Goal: Information Seeking & Learning: Learn about a topic

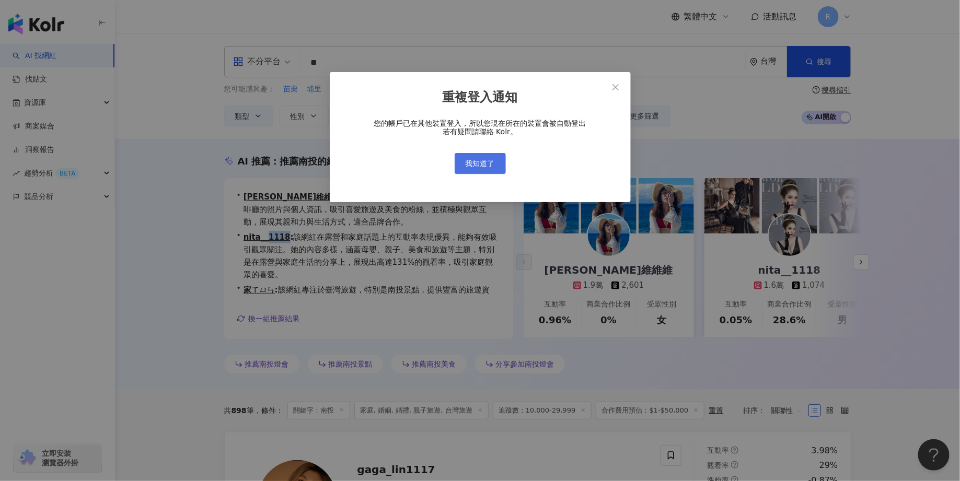
scroll to position [38, 0]
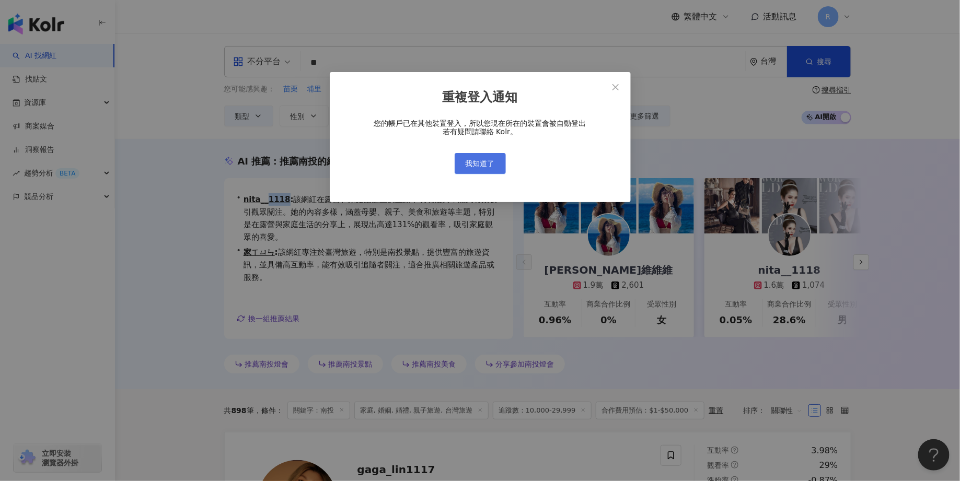
click at [479, 161] on span "我知道了" at bounding box center [480, 163] width 29 height 8
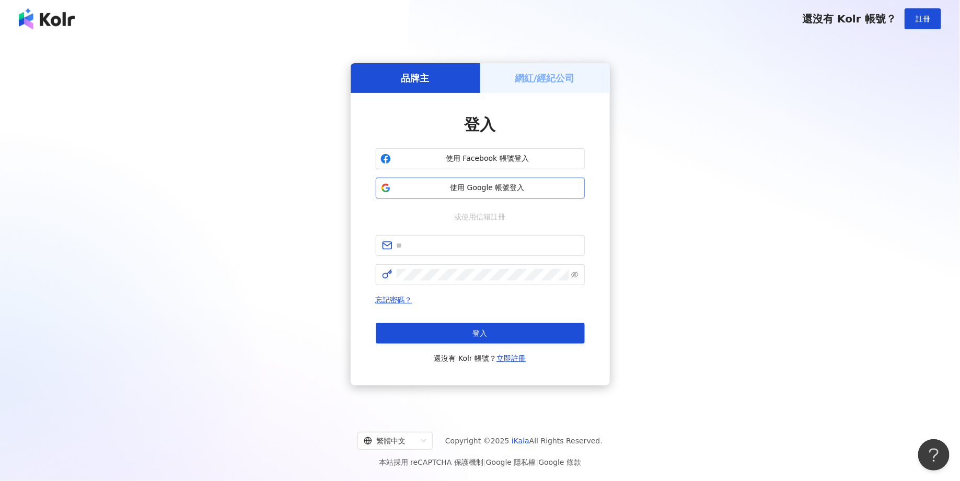
click at [443, 195] on button "使用 Google 帳號登入" at bounding box center [480, 188] width 209 height 21
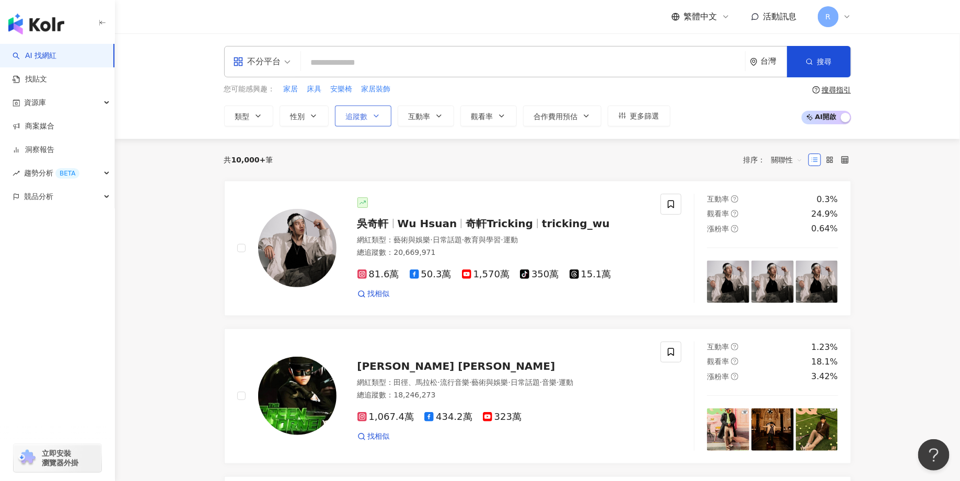
click at [342, 113] on button "追蹤數" at bounding box center [363, 116] width 56 height 21
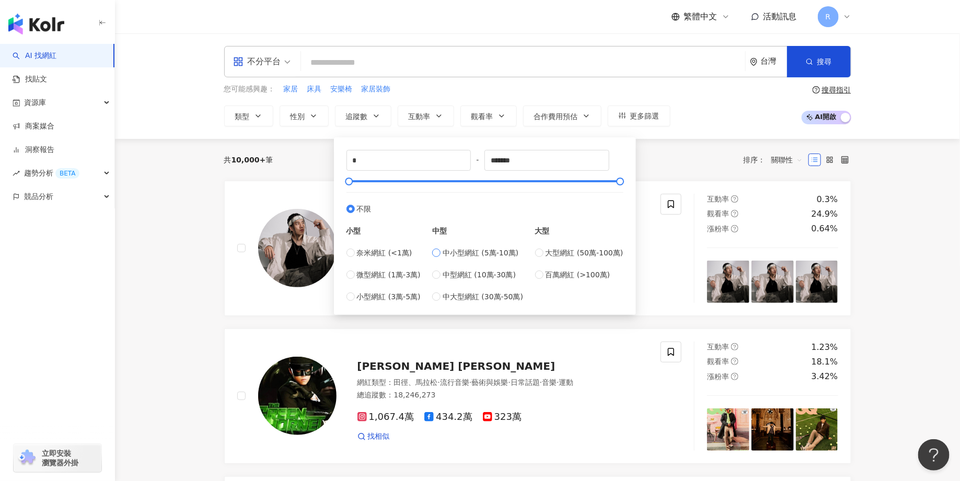
click at [472, 248] on span "中小型網紅 (5萬-10萬)" at bounding box center [481, 253] width 76 height 12
type input "*****"
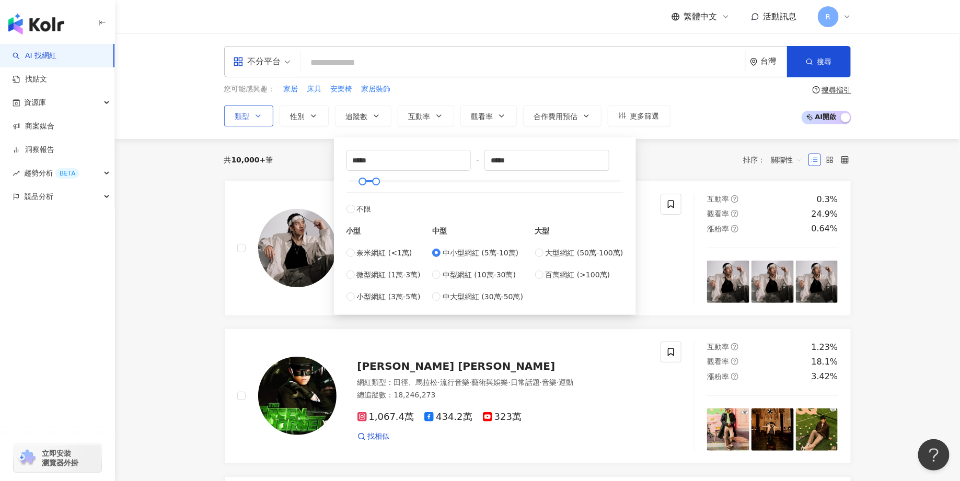
click at [254, 113] on icon "button" at bounding box center [258, 116] width 8 height 8
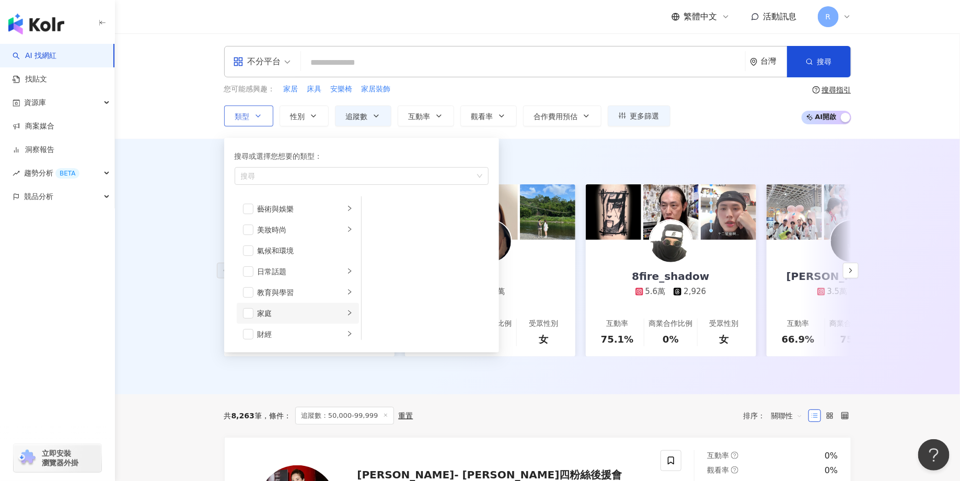
click at [313, 306] on li "家庭" at bounding box center [298, 313] width 122 height 21
click at [376, 231] on span "button" at bounding box center [375, 230] width 10 height 10
click at [292, 238] on div "美食" at bounding box center [301, 241] width 87 height 12
click at [247, 240] on span "button" at bounding box center [248, 240] width 10 height 10
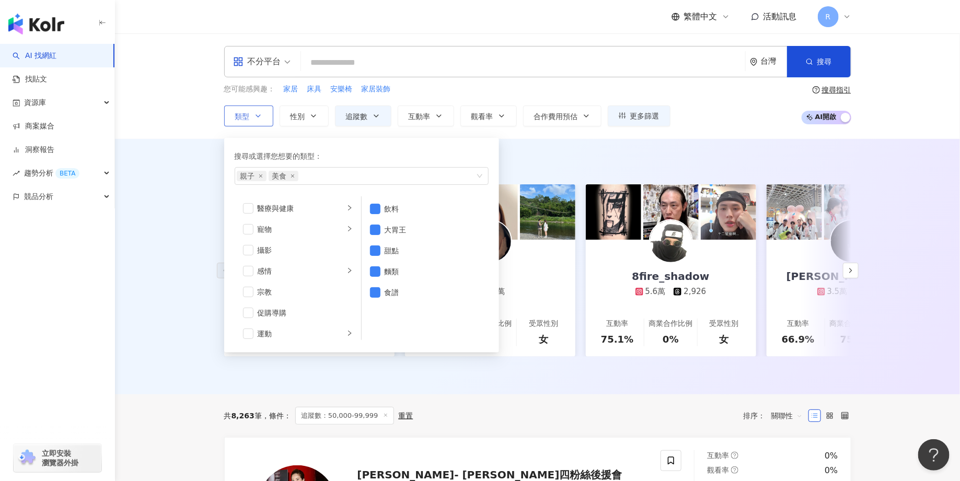
scroll to position [274, 0]
click at [254, 248] on li "攝影" at bounding box center [298, 248] width 122 height 21
click at [276, 311] on div "旅遊" at bounding box center [301, 312] width 87 height 12
click at [415, 225] on div "親子旅遊" at bounding box center [433, 230] width 96 height 12
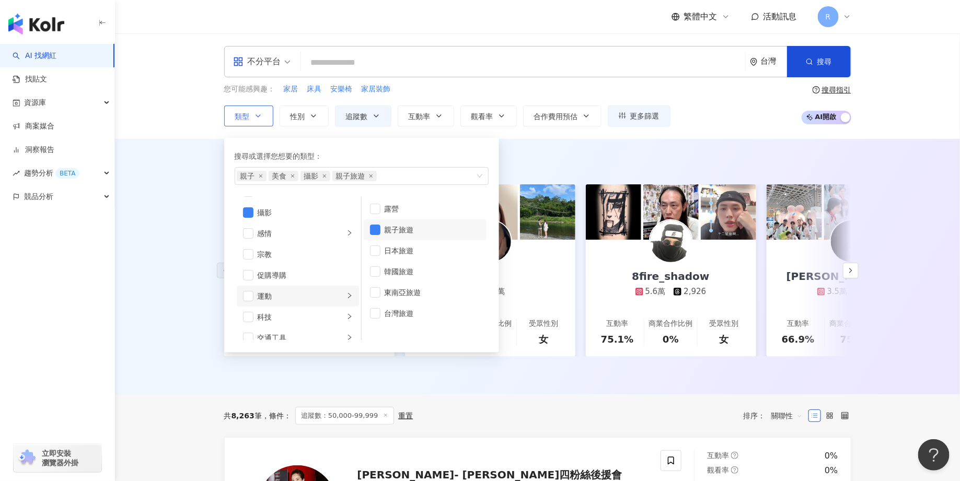
scroll to position [309, 0]
click at [296, 235] on div "感情" at bounding box center [301, 234] width 87 height 12
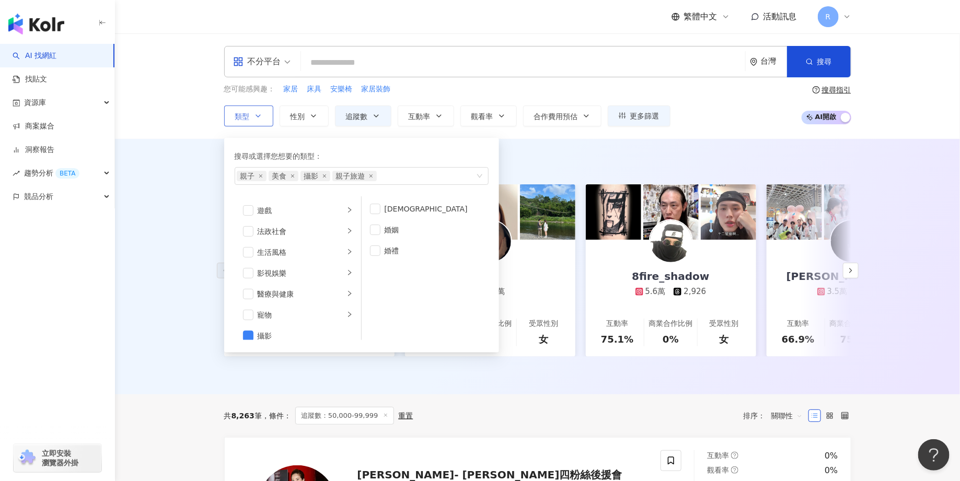
scroll to position [173, 0]
click at [286, 262] on div "生活風格" at bounding box center [301, 266] width 87 height 12
click at [297, 261] on div "教育與學習" at bounding box center [301, 261] width 87 height 12
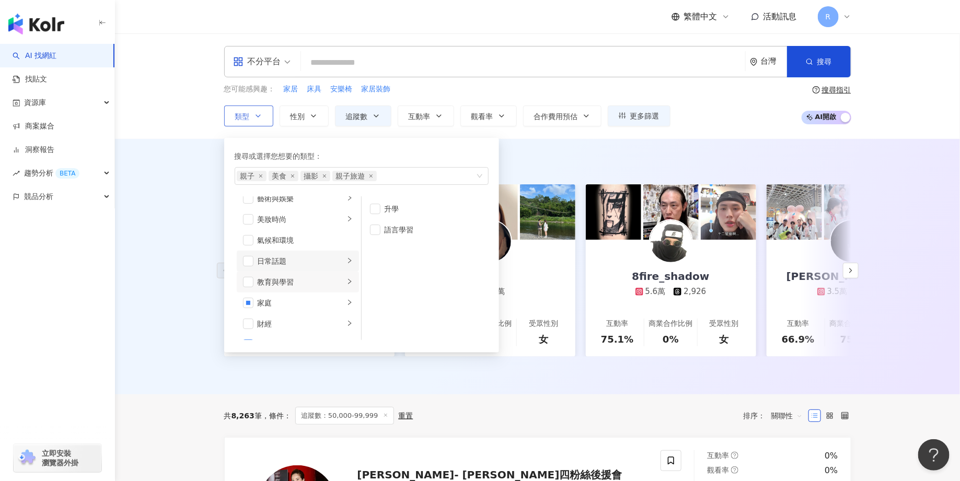
click at [295, 256] on div "日常話題" at bounding box center [301, 262] width 87 height 12
click at [420, 230] on div "節慶" at bounding box center [433, 230] width 96 height 12
click at [297, 214] on li "藝術與娛樂" at bounding box center [298, 209] width 122 height 21
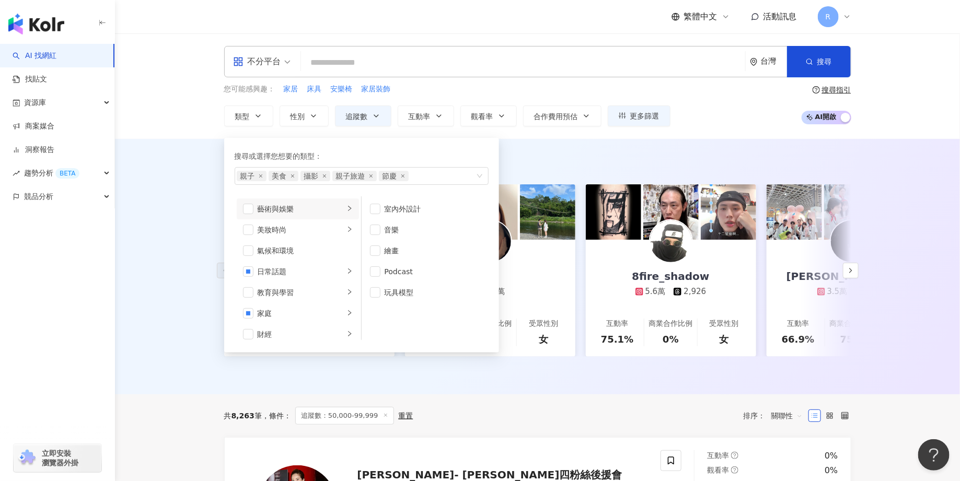
click at [635, 148] on div "AI 推薦 ： 精選優質網紅 Leiro Lai 9.5萬 互動率 115% 商業合作比例 11.1% 受眾性別 女 C 5.2萬 互動率 90.7% 商業合…" at bounding box center [537, 267] width 845 height 256
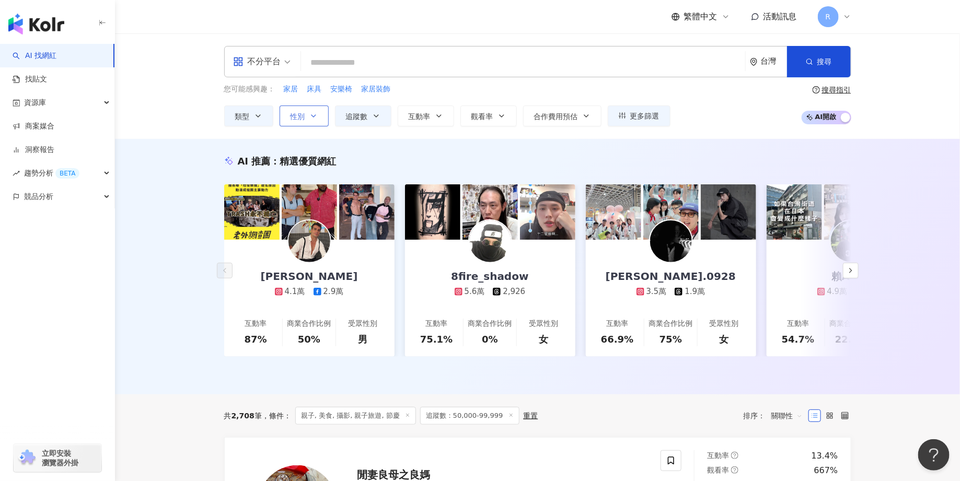
click at [301, 120] on button "性別" at bounding box center [304, 116] width 49 height 21
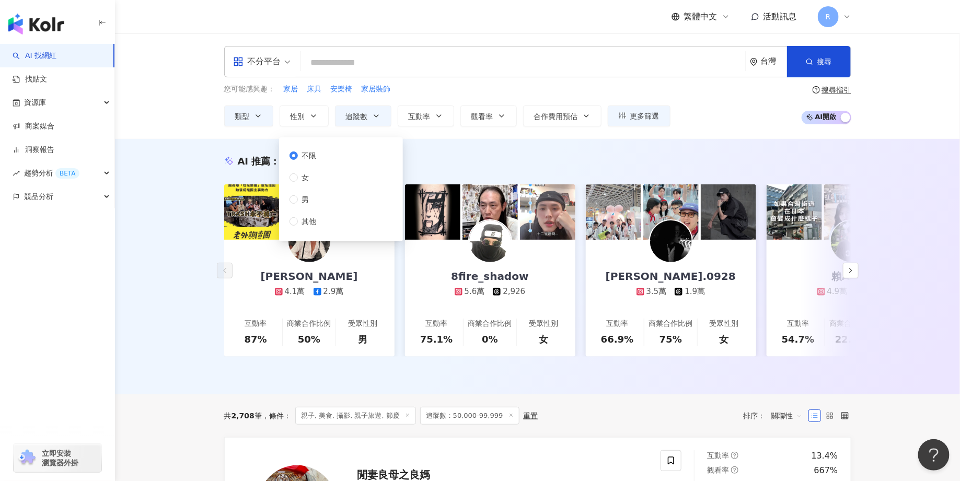
click at [468, 153] on div "AI 推薦 ： 精選優質網紅 佩德羅 4.1萬 2.9萬 互動率 87% 商業合作比例 50% 受眾性別 男 8fire_shadow 5.6萬 2,926 …" at bounding box center [537, 267] width 845 height 256
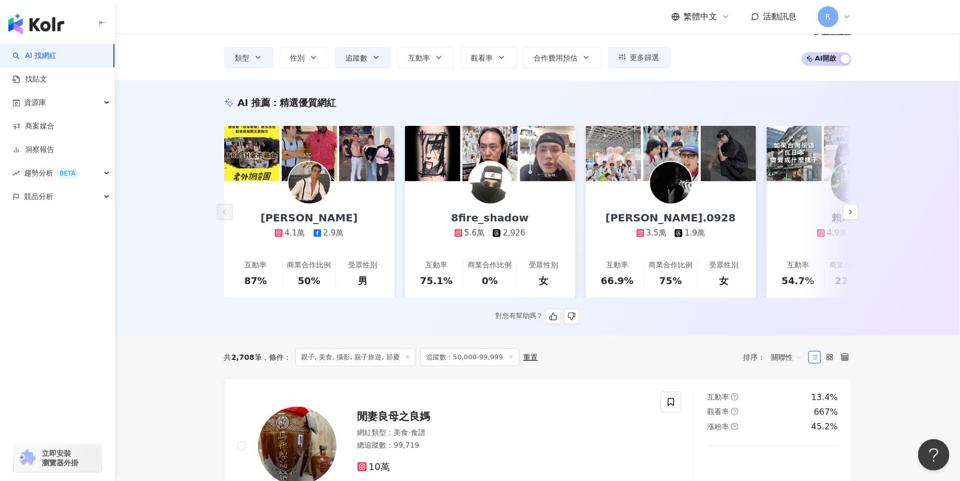
scroll to position [68, 0]
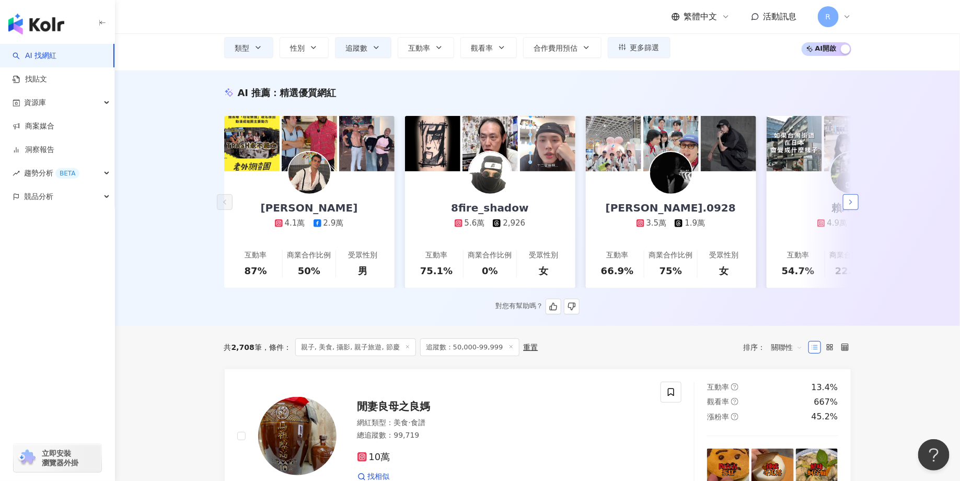
click at [850, 200] on polyline "button" at bounding box center [851, 202] width 2 height 4
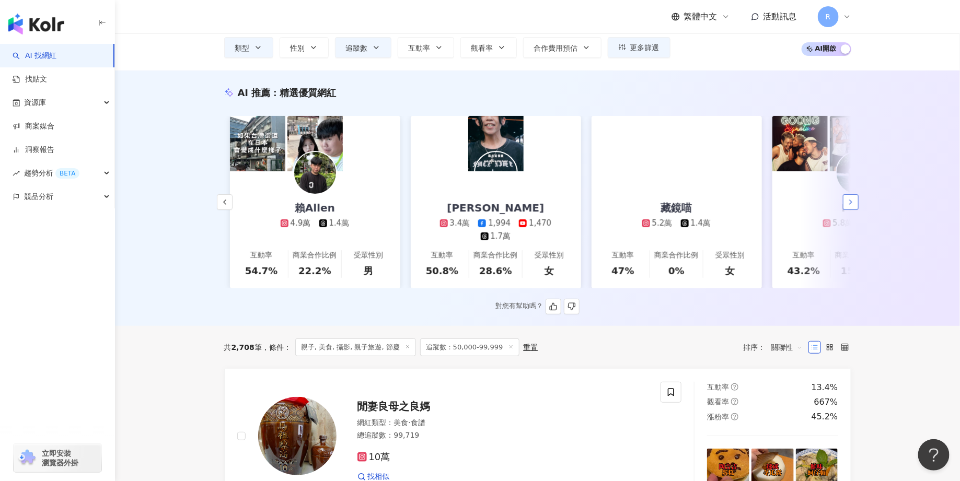
scroll to position [0, 543]
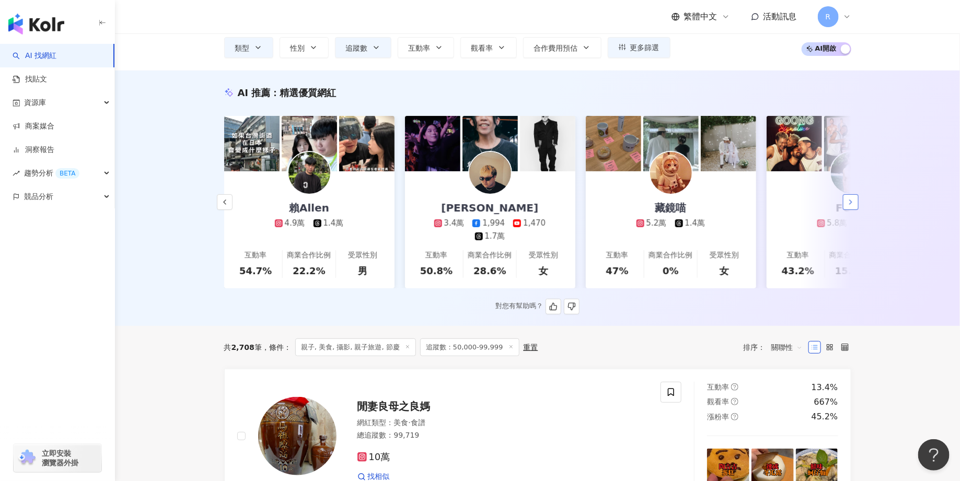
click at [850, 200] on polyline "button" at bounding box center [851, 202] width 2 height 4
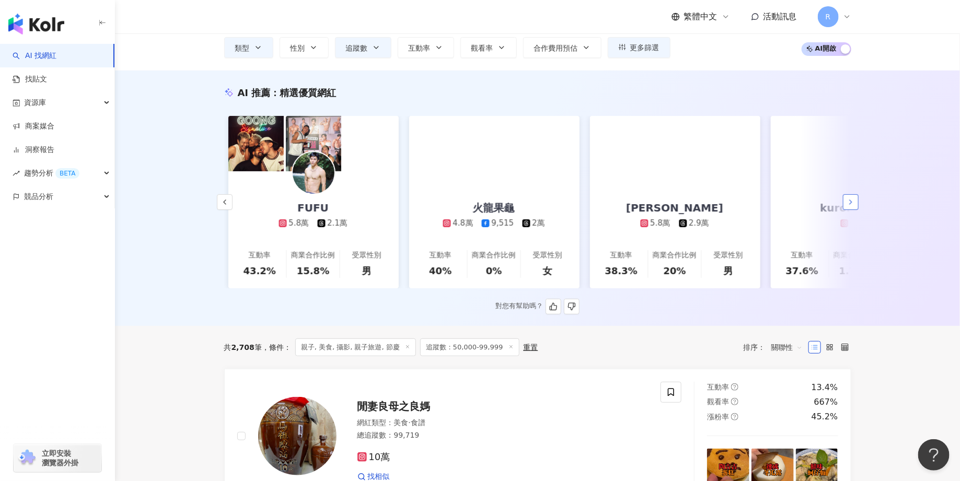
scroll to position [0, 1085]
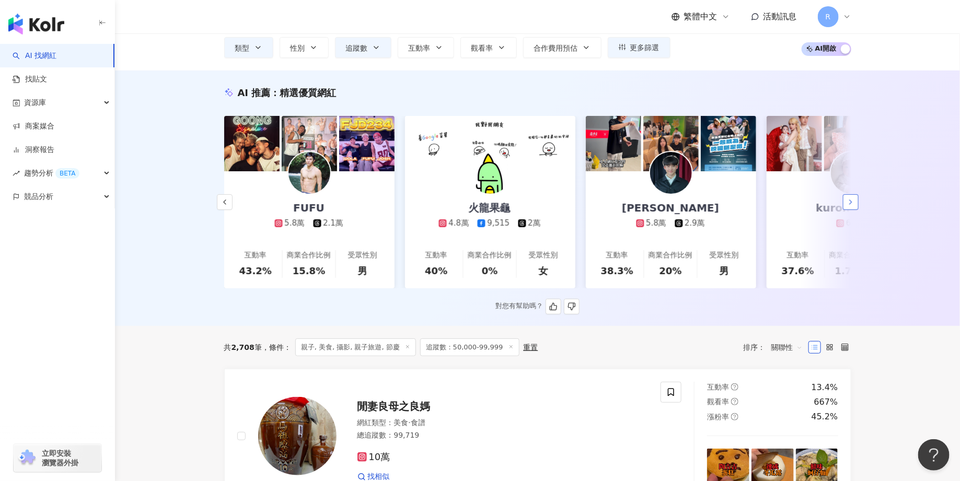
click at [850, 200] on polyline "button" at bounding box center [851, 202] width 2 height 4
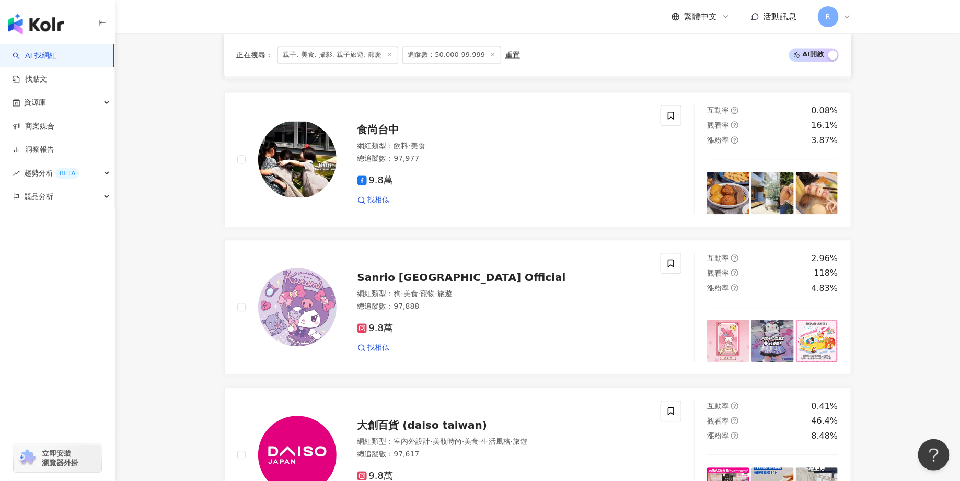
scroll to position [0, 0]
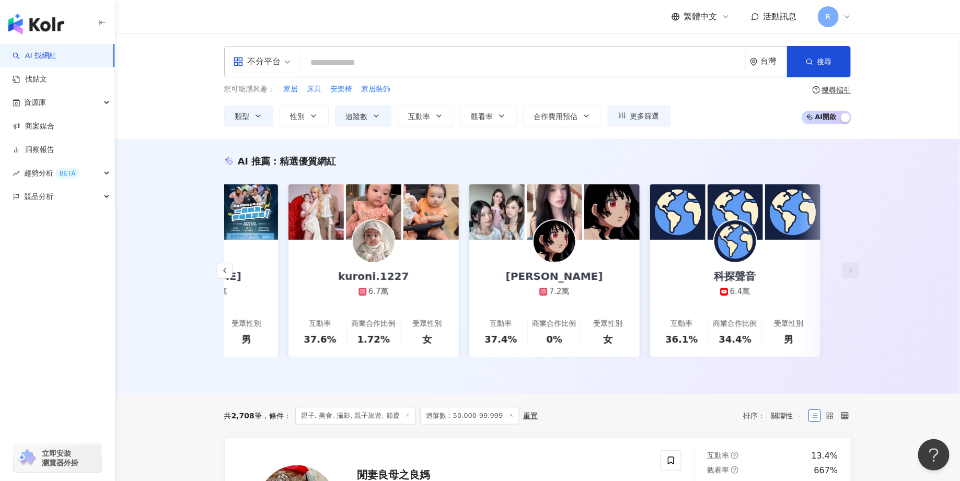
click at [420, 50] on div "不分平台 台灣 搜尋" at bounding box center [537, 61] width 627 height 31
click at [365, 60] on input "search" at bounding box center [523, 63] width 436 height 20
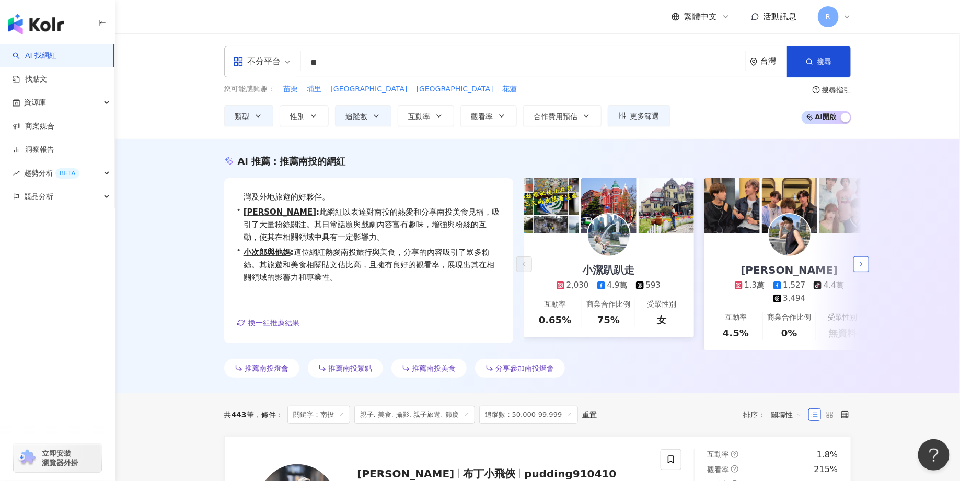
type input "**"
click at [859, 268] on icon "button" at bounding box center [861, 264] width 8 height 8
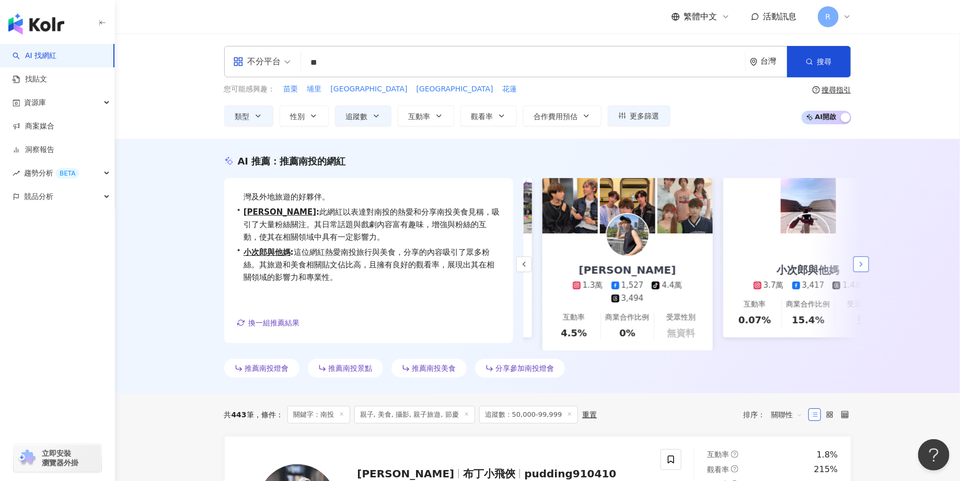
scroll to position [0, 181]
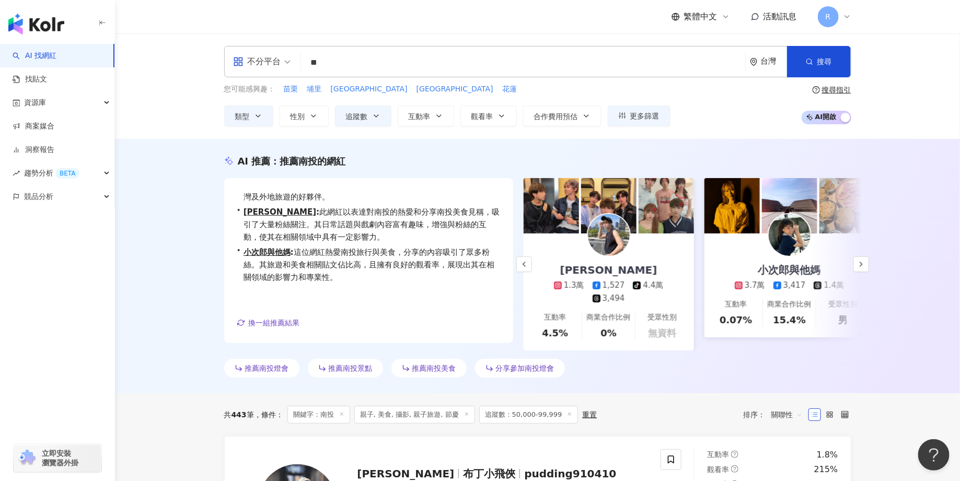
click at [741, 270] on div "小次郎與他媽 3.7萬 3,417 1.4萬" at bounding box center [790, 263] width 131 height 58
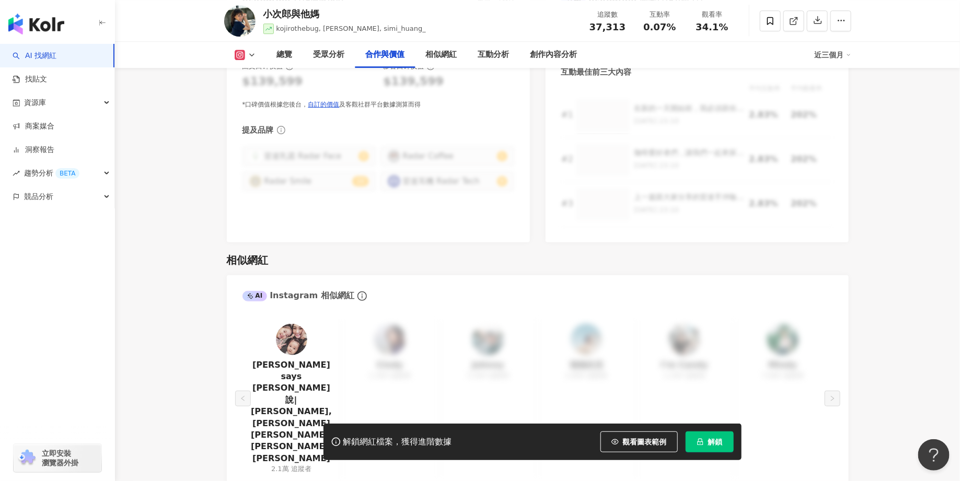
scroll to position [1550, 0]
